Goal: Task Accomplishment & Management: Manage account settings

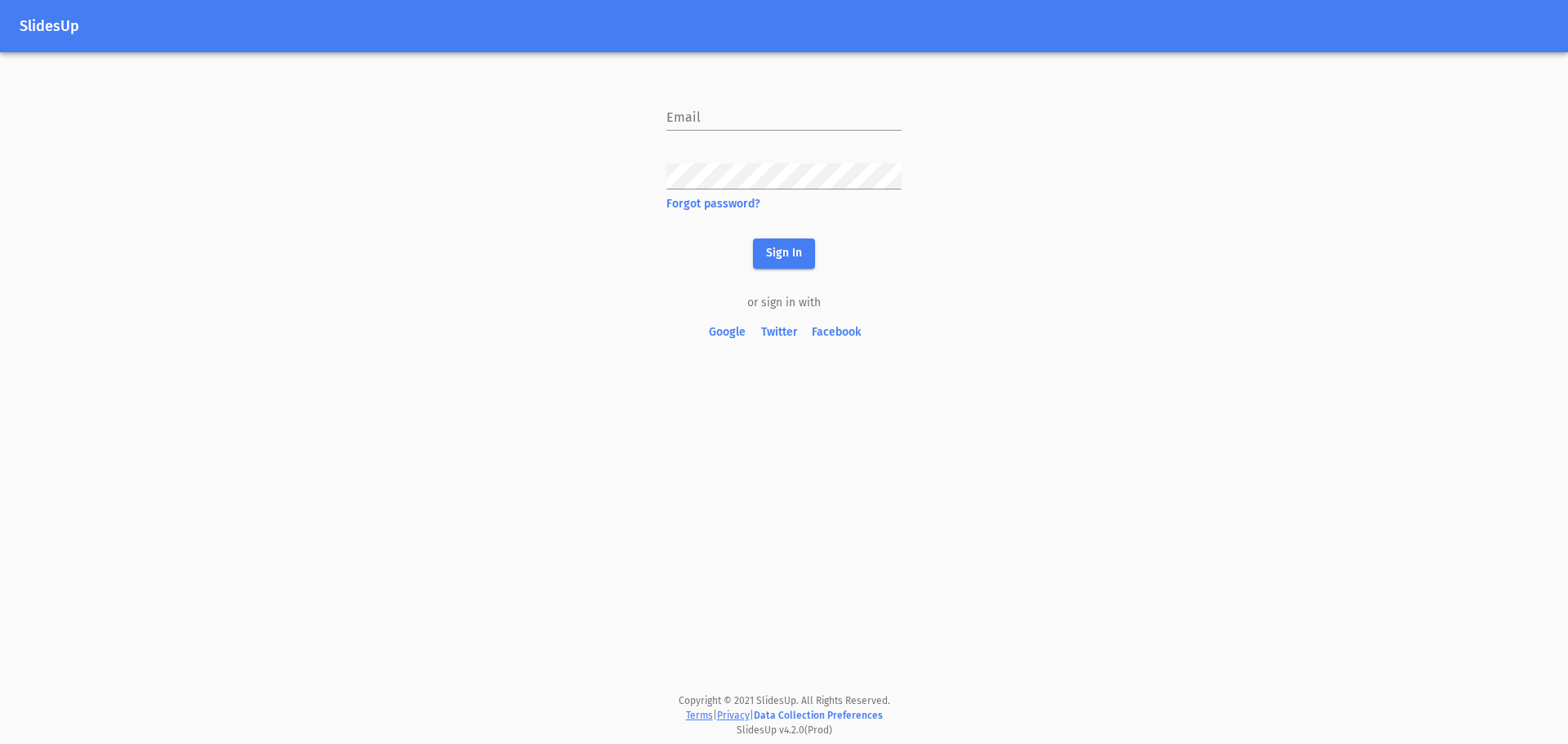
click at [788, 131] on form "Email Password Forgot password? Sign In" at bounding box center [784, 173] width 235 height 191
drag, startPoint x: 788, startPoint y: 131, endPoint x: 783, endPoint y: 111, distance: 20.6
click at [785, 126] on form "Email Password Forgot password? Sign In" at bounding box center [784, 173] width 235 height 191
click at [783, 111] on input "text" at bounding box center [784, 117] width 235 height 26
click at [1003, 213] on div "SlidesUp Email Password Forgot password? Sign In or sign in with Google Twitter…" at bounding box center [784, 372] width 1568 height 744
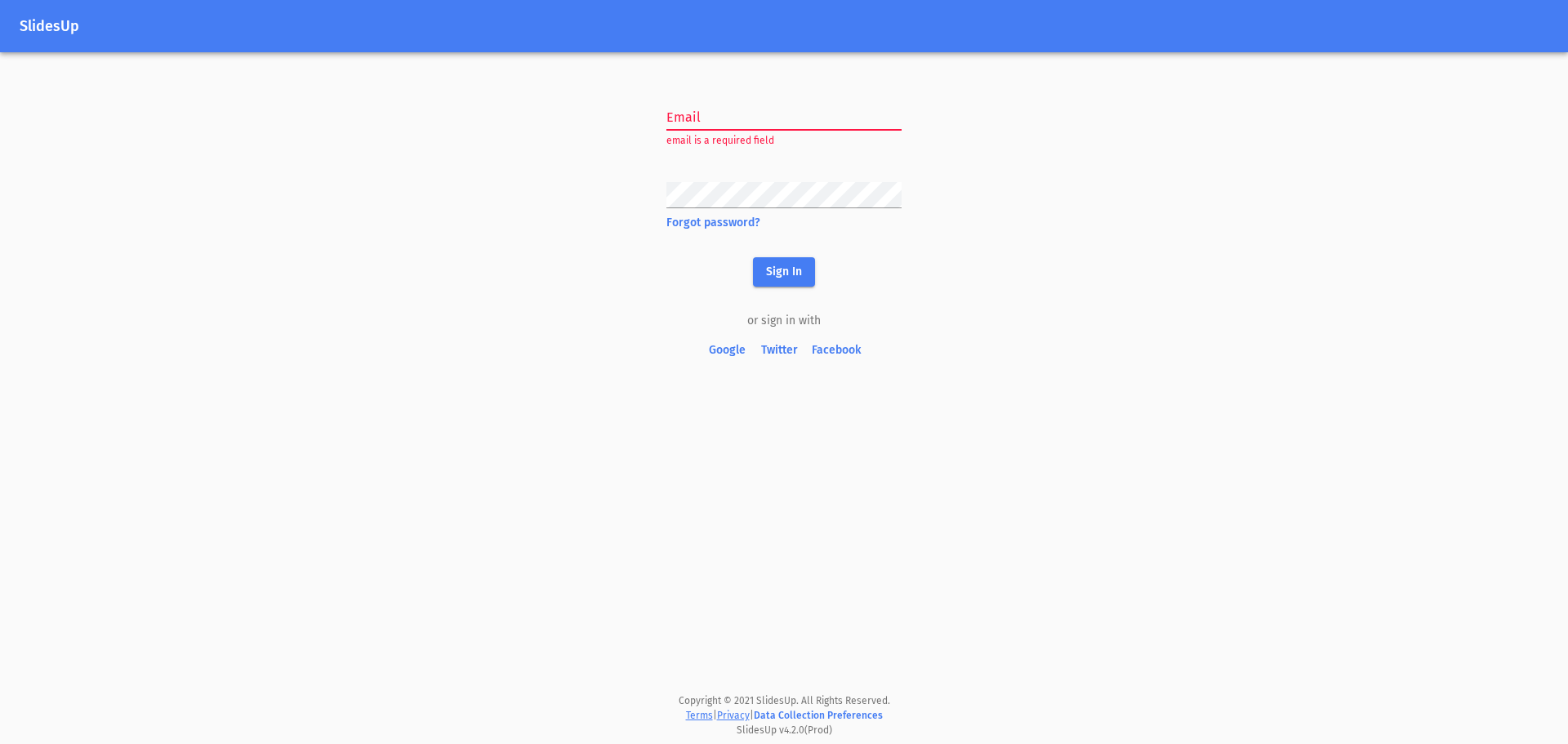
click at [744, 357] on span "Google" at bounding box center [727, 350] width 39 height 20
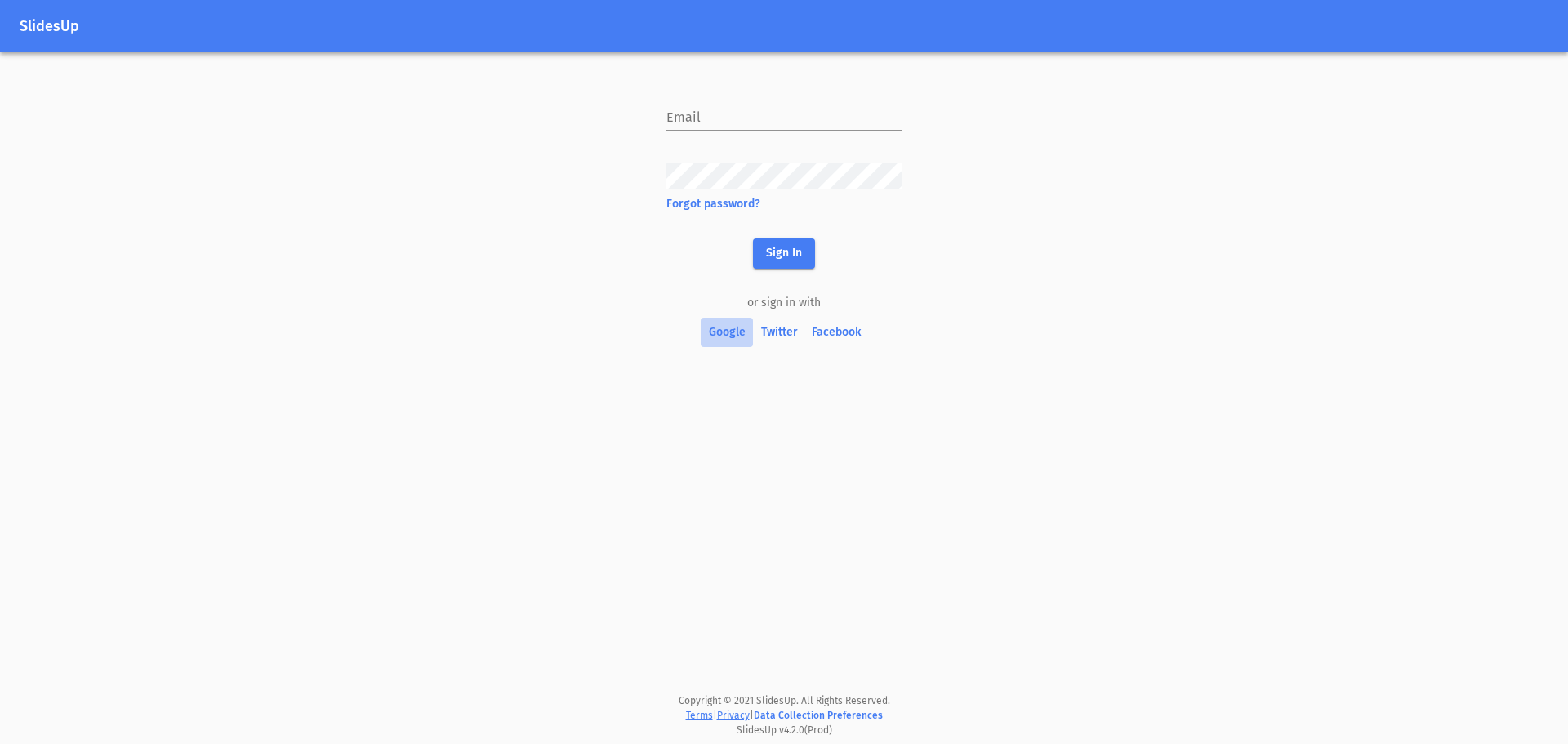
click at [745, 330] on span "Google" at bounding box center [727, 332] width 39 height 20
click at [805, 139] on form "Email Password Forgot password? Sign In" at bounding box center [784, 173] width 235 height 191
click at [792, 119] on input "text" at bounding box center [784, 117] width 235 height 26
type input "osaifhusam@gmail.com"
